Goal: Transaction & Acquisition: Purchase product/service

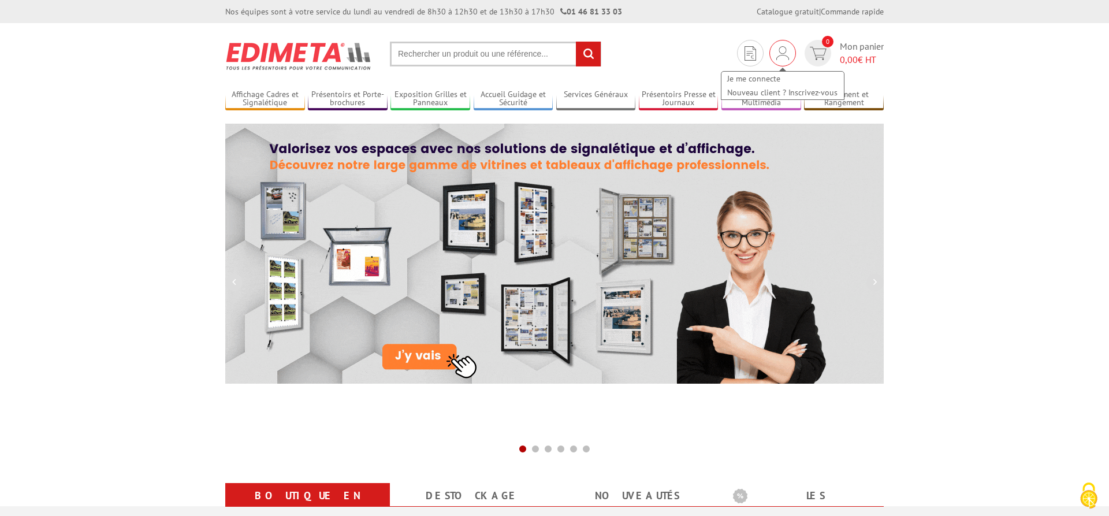
click at [782, 50] on img at bounding box center [782, 53] width 13 height 14
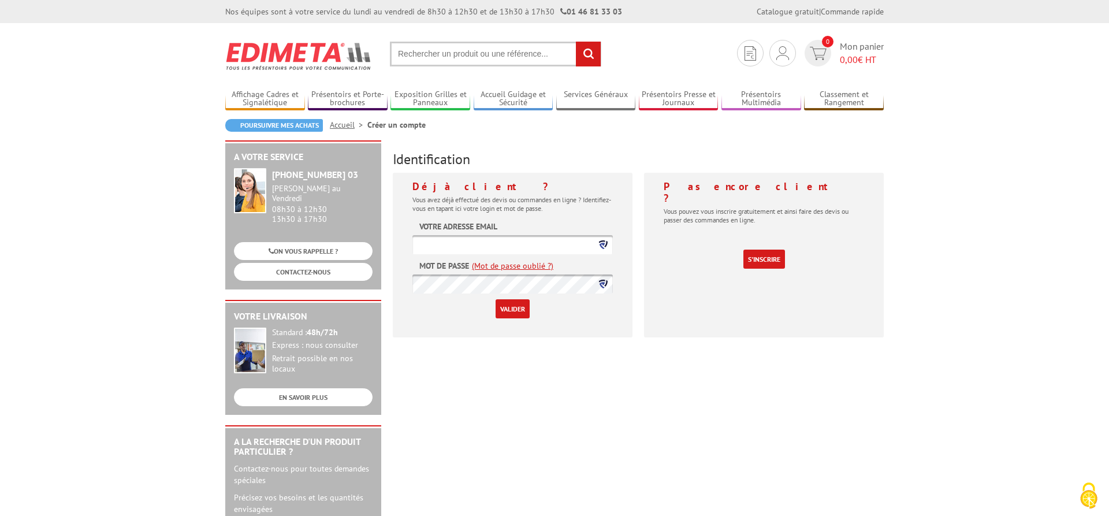
click at [598, 246] on div at bounding box center [603, 244] width 19 height 19
click at [535, 238] on input "text" at bounding box center [512, 244] width 200 height 19
type input "[EMAIL_ADDRESS][DOMAIN_NAME]"
click at [513, 311] on input "Valider" at bounding box center [512, 308] width 34 height 19
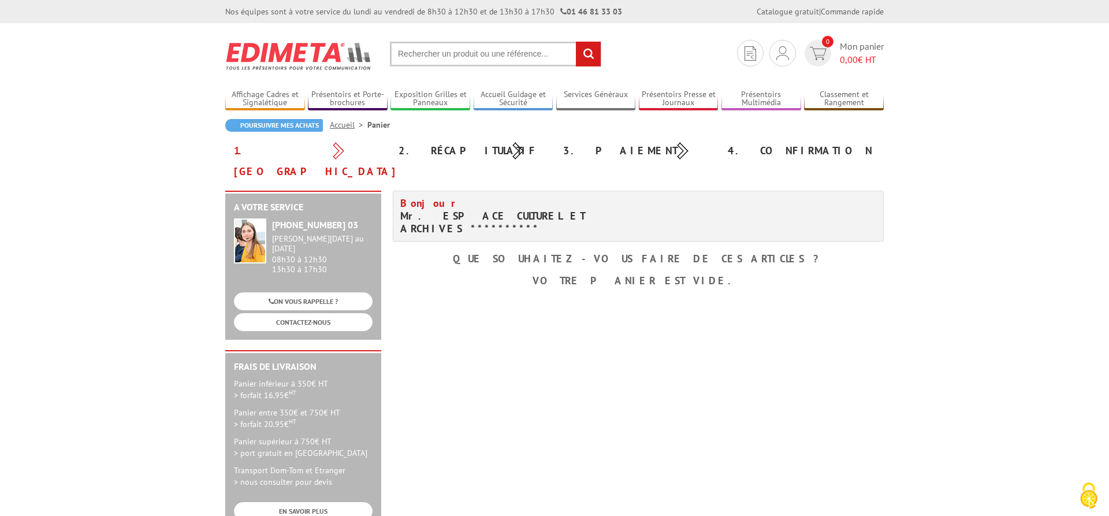
click at [33, 364] on div "Ajouter" at bounding box center [21, 368] width 24 height 9
click at [787, 45] on div "Mon compte Mes devis & commandes Déconnexion" at bounding box center [782, 53] width 27 height 27
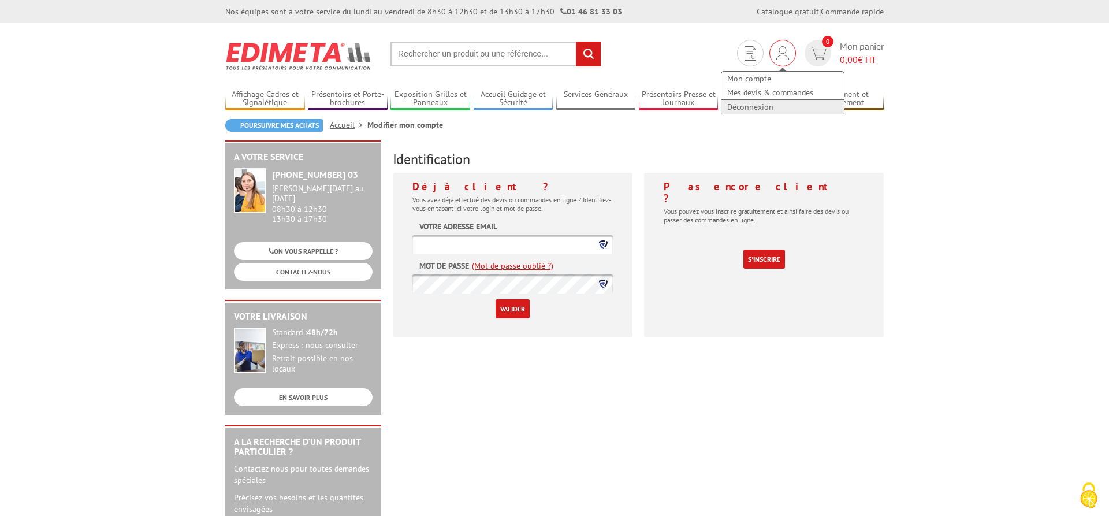
click at [789, 107] on link "Déconnexion" at bounding box center [782, 107] width 122 height 14
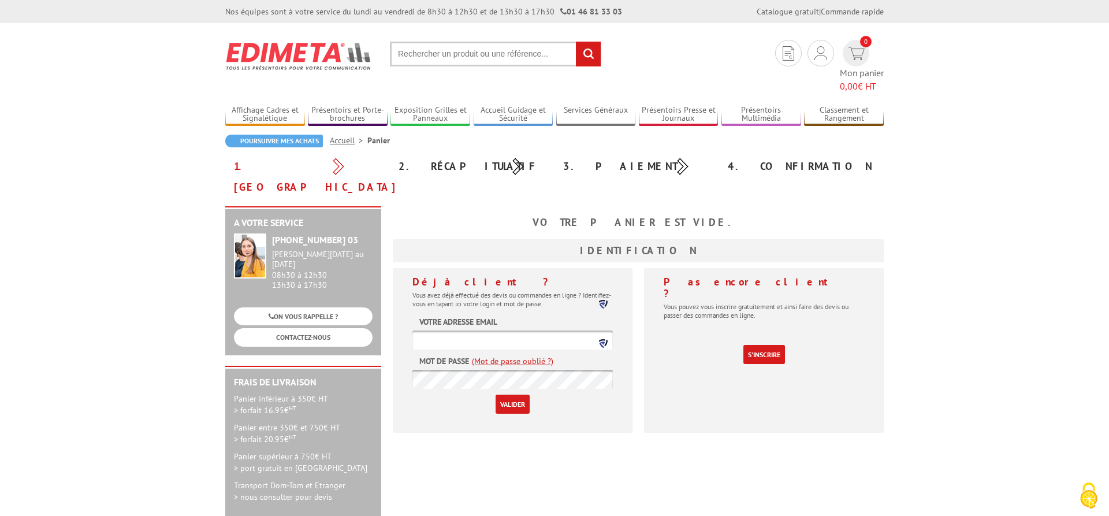
click at [566, 330] on input "text" at bounding box center [512, 339] width 200 height 19
click at [605, 304] on icon at bounding box center [603, 304] width 9 height 9
click at [454, 376] on span "[EMAIL_ADDRESS][DOMAIN_NAME]" at bounding box center [487, 381] width 158 height 10
type input "[EMAIL_ADDRESS][DOMAIN_NAME]"
click at [513, 394] on input "Valider" at bounding box center [512, 403] width 34 height 19
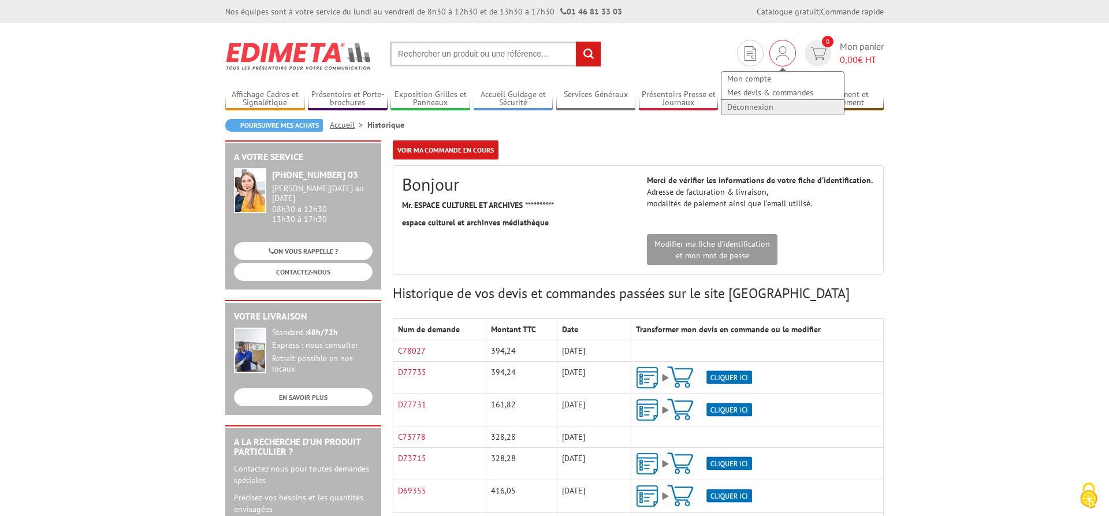
click at [782, 104] on link "Déconnexion" at bounding box center [782, 107] width 122 height 14
